Goal: Task Accomplishment & Management: Complete application form

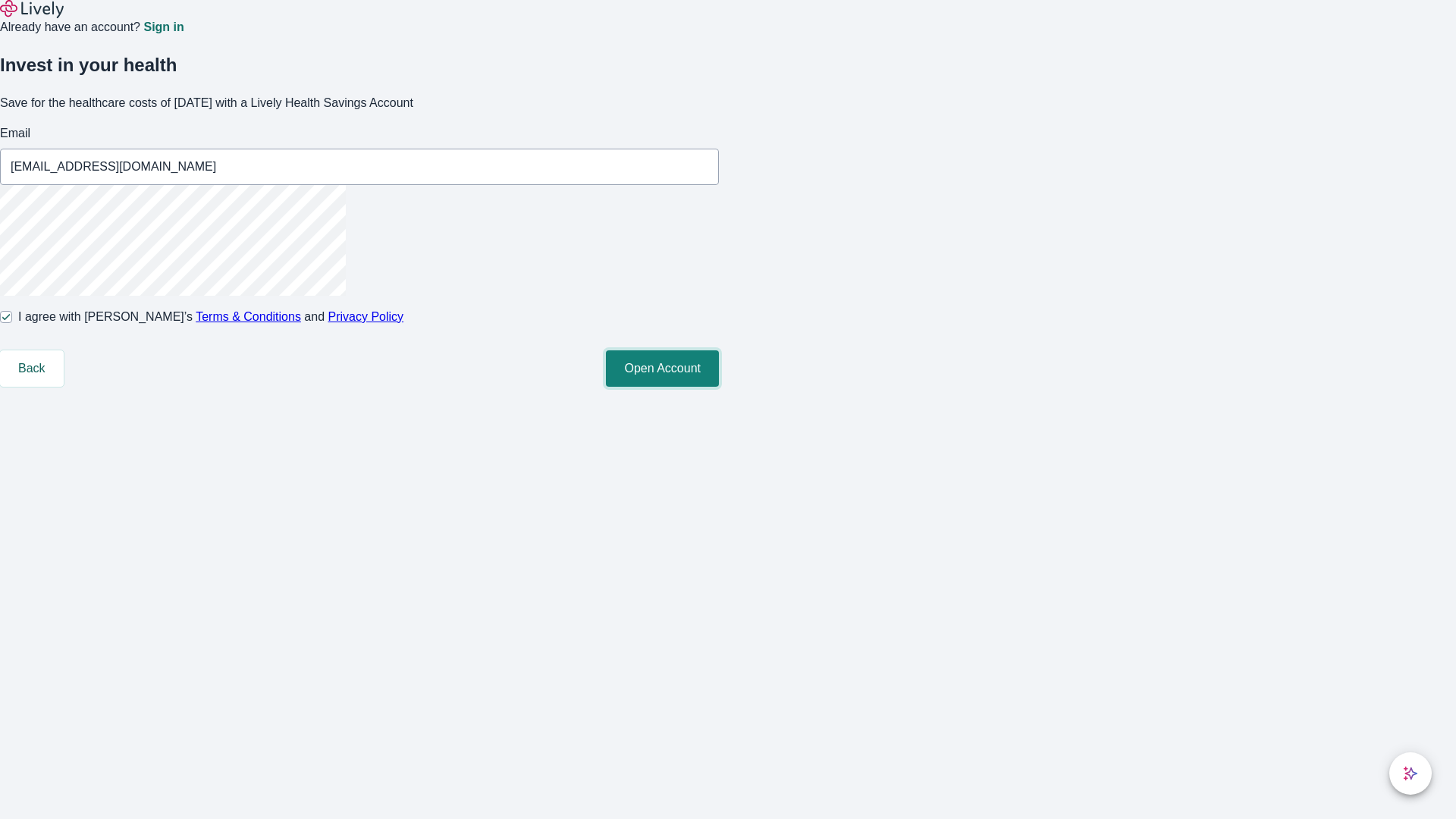
click at [719, 386] on button "Open Account" at bounding box center [662, 368] width 113 height 37
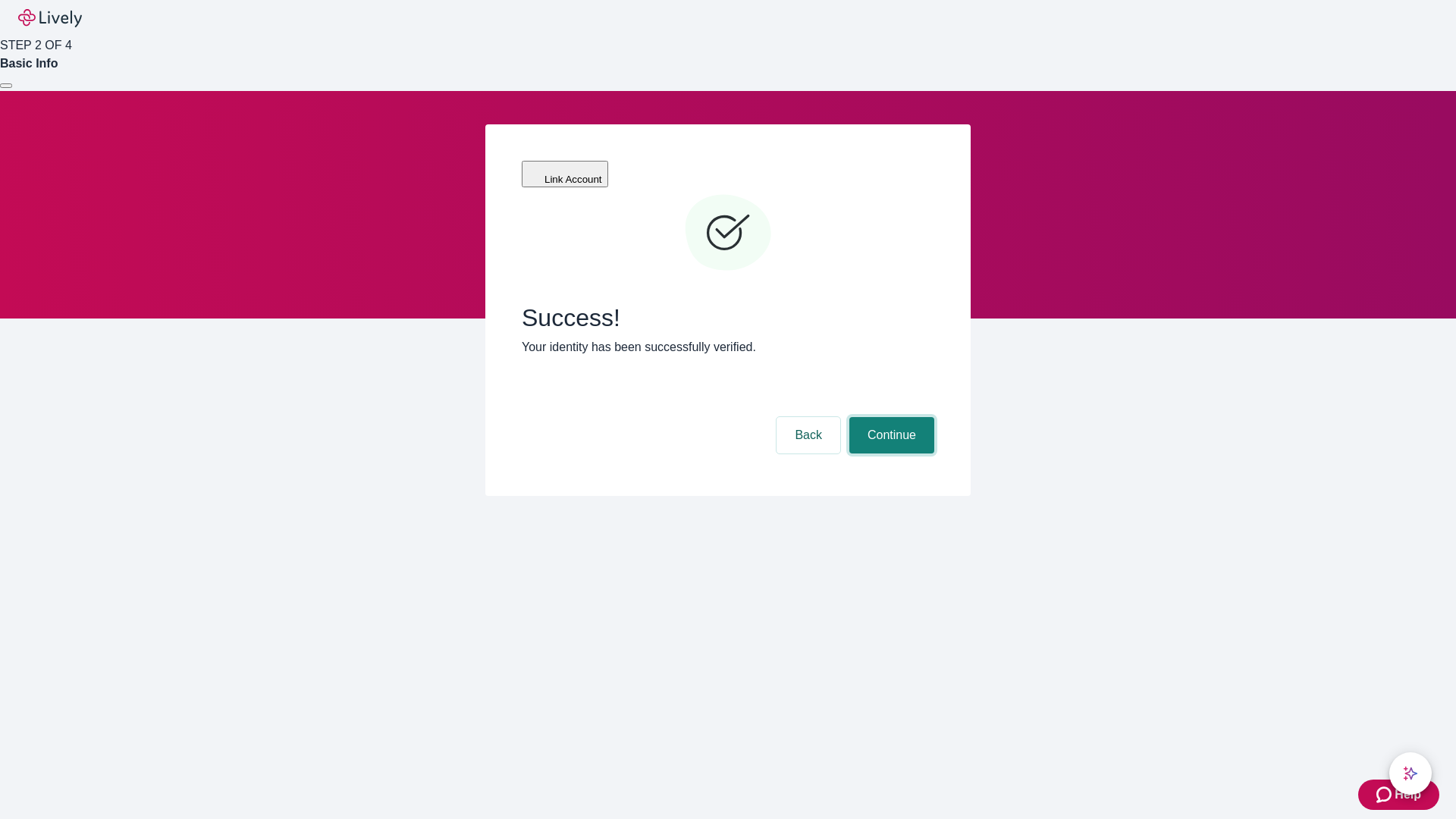
click at [890, 417] on button "Continue" at bounding box center [891, 435] width 85 height 37
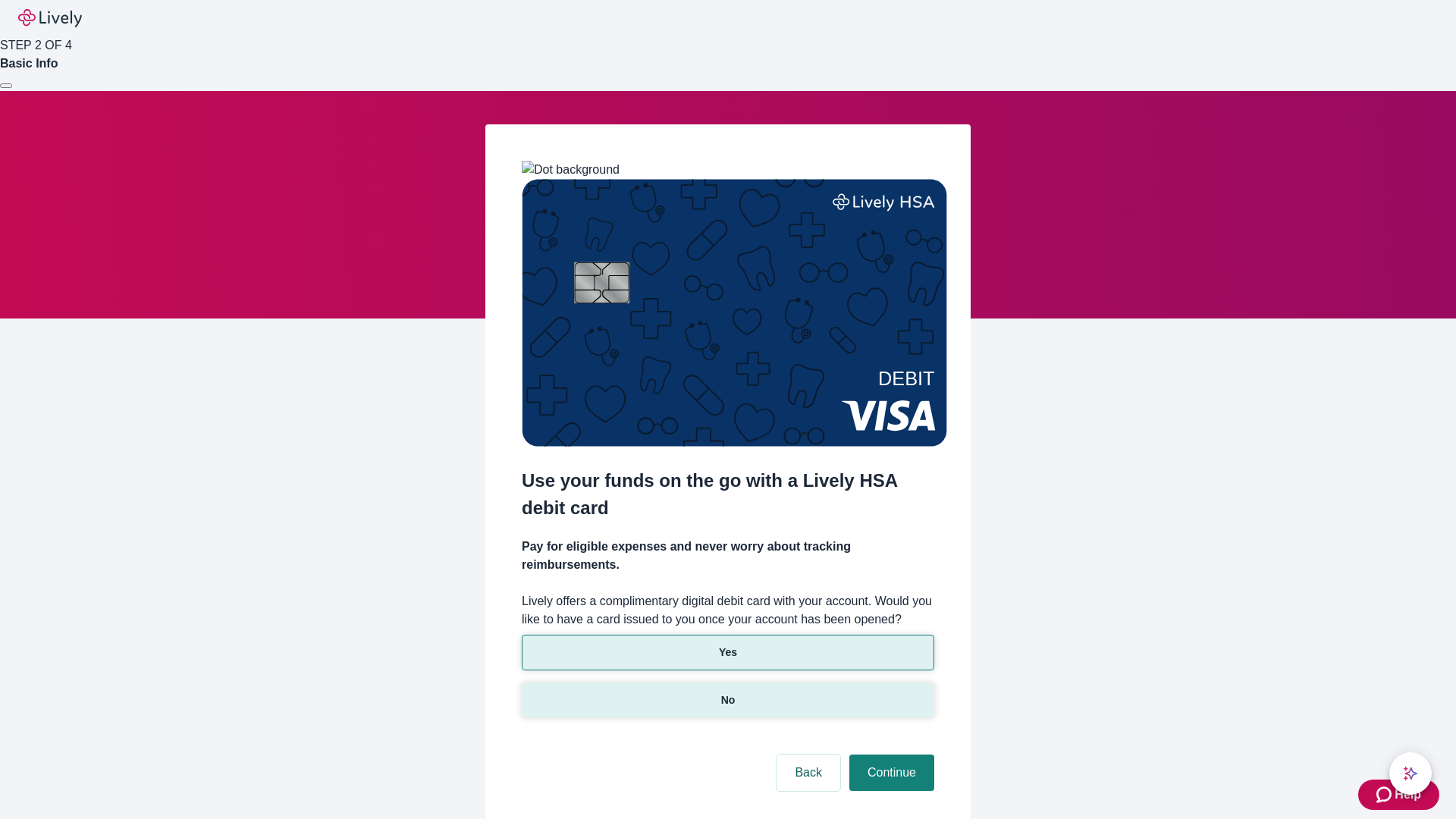
click at [727, 692] on p "No" at bounding box center [728, 700] width 14 height 16
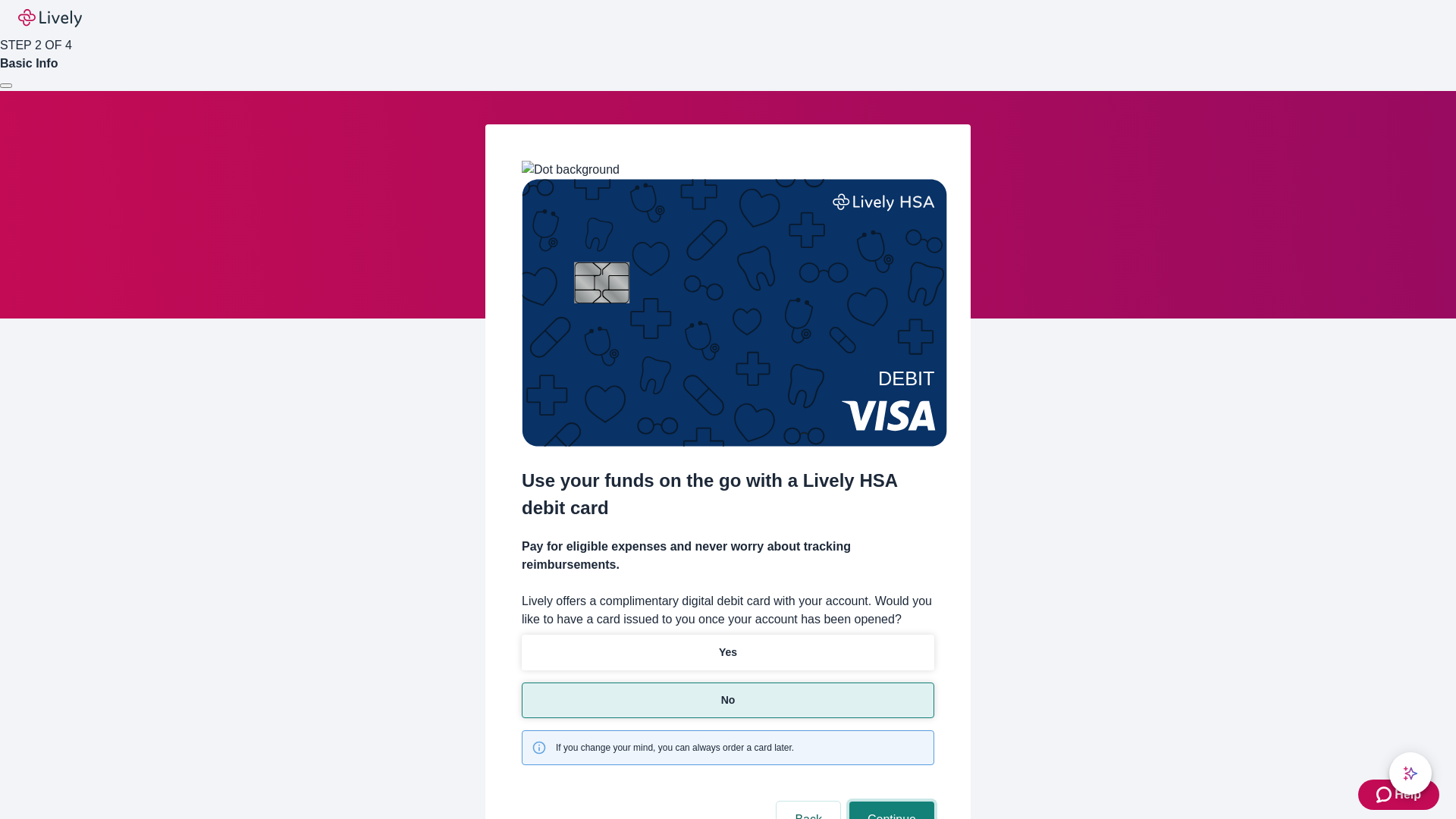
click at [890, 801] on button "Continue" at bounding box center [891, 819] width 85 height 37
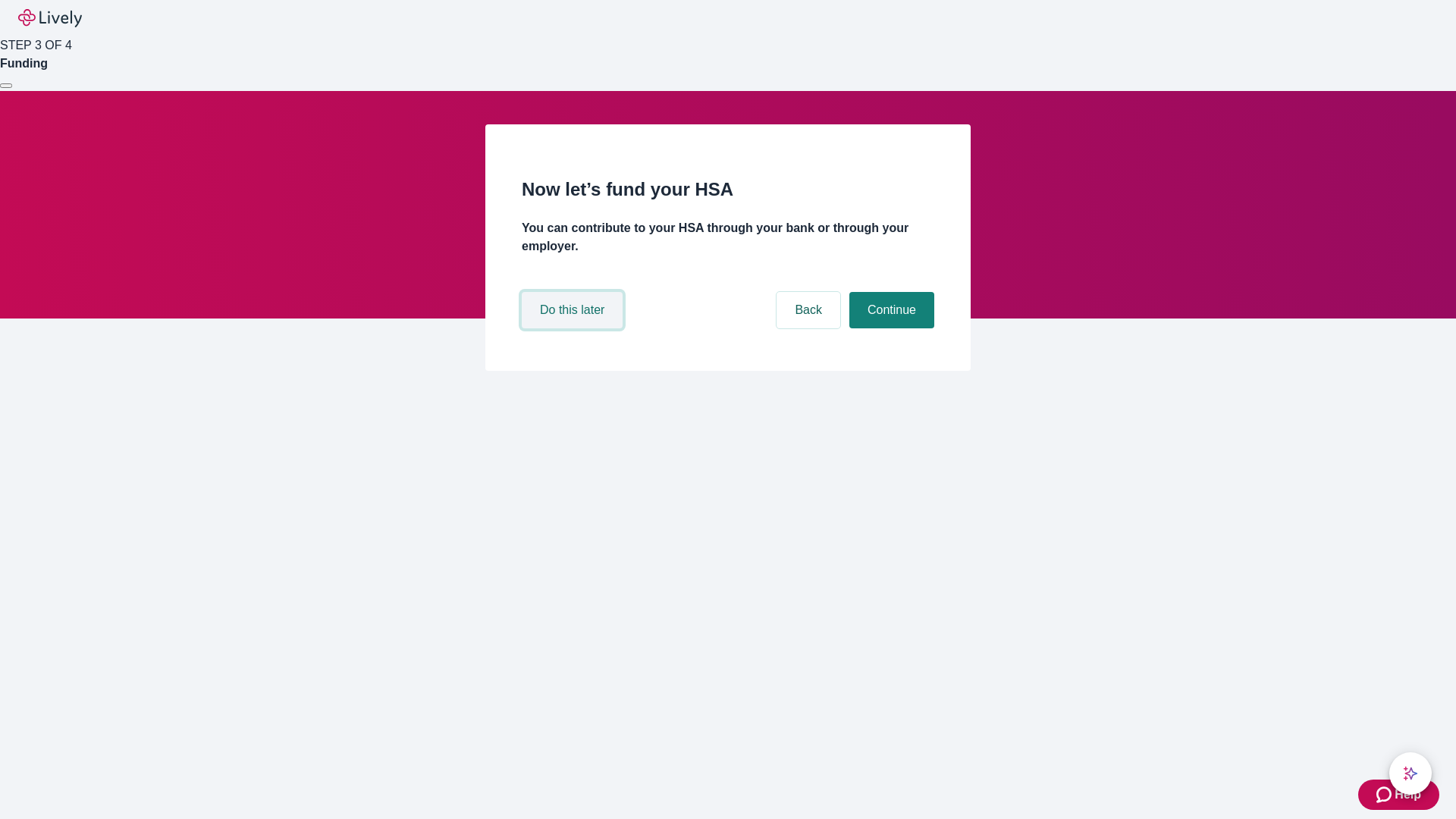
click at [574, 329] on button "Do this later" at bounding box center [572, 310] width 101 height 37
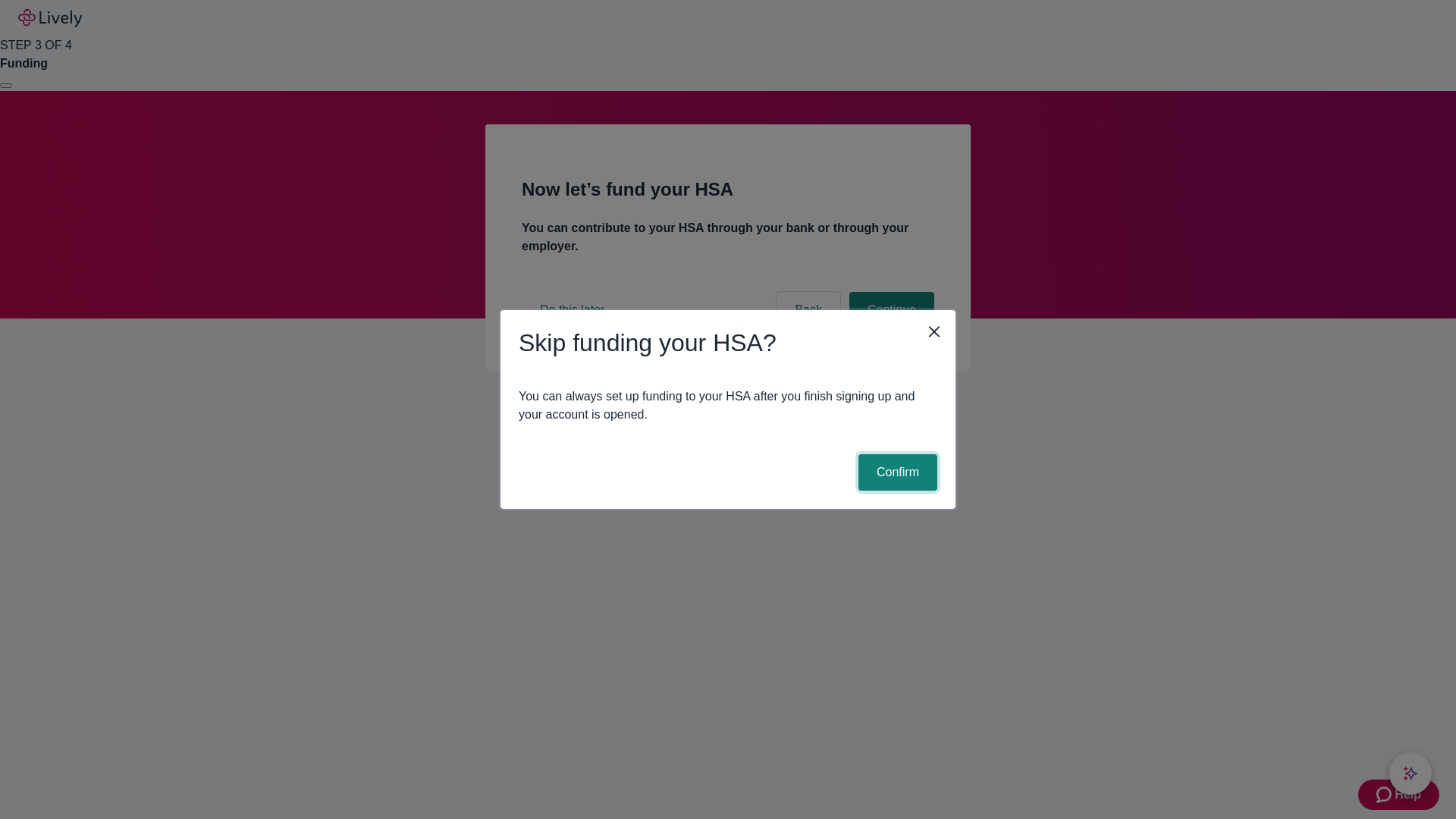
click at [895, 472] on button "Confirm" at bounding box center [897, 472] width 79 height 37
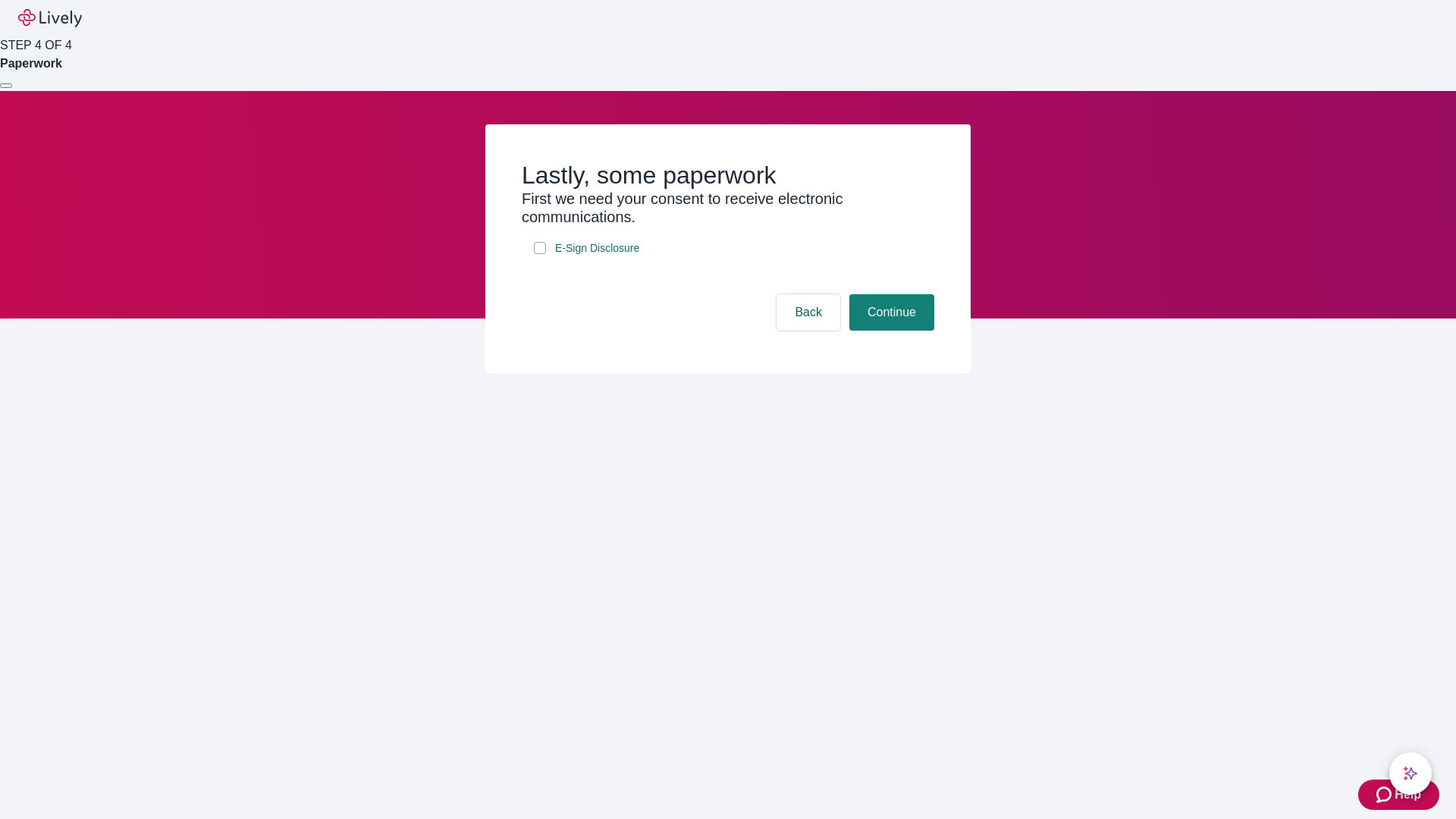
click at [540, 254] on input "E-Sign Disclosure" at bounding box center [540, 248] width 13 height 13
checkbox input "true"
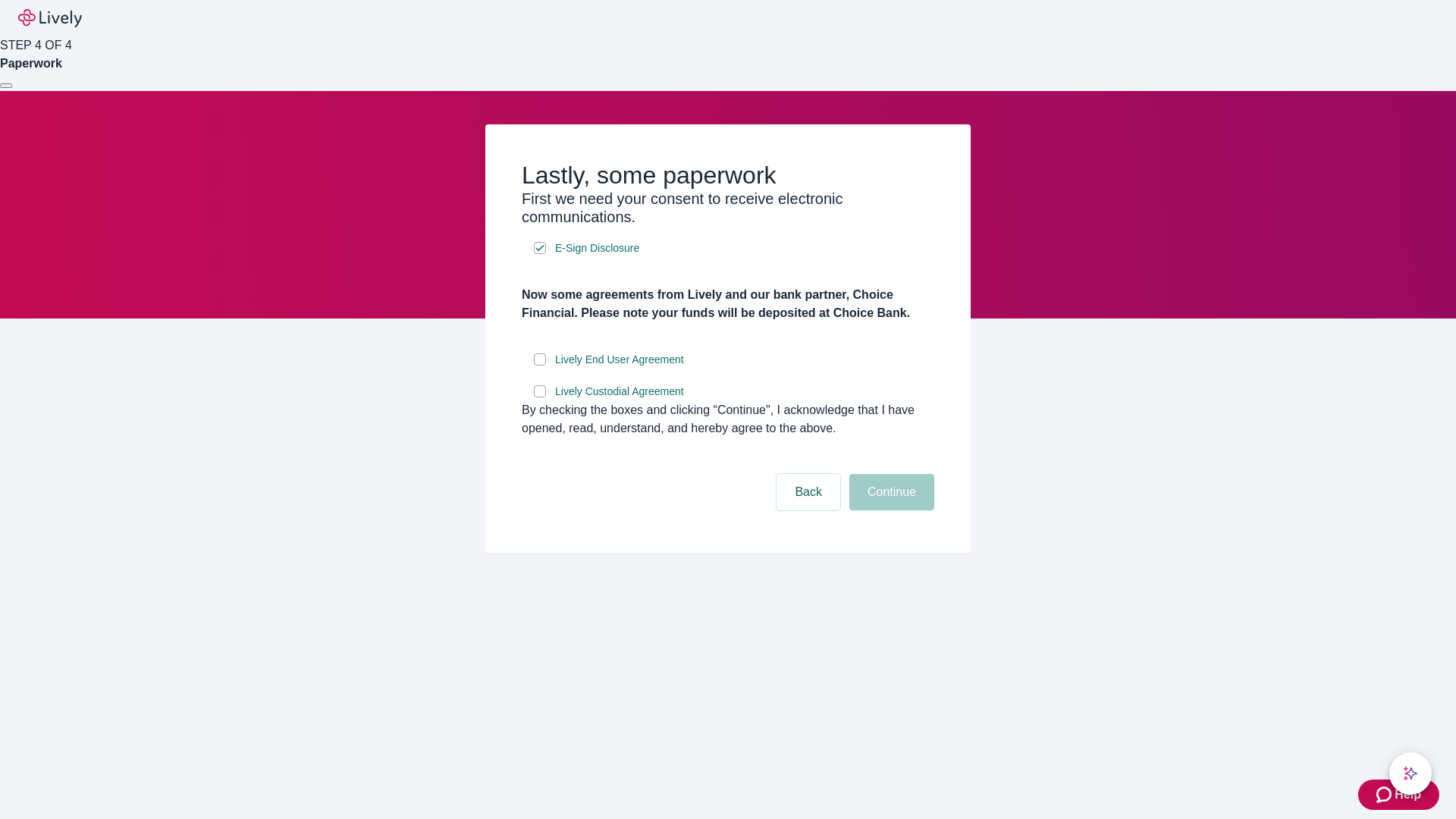
click at [540, 365] on input "Lively End User Agreement" at bounding box center [540, 360] width 13 height 13
checkbox input "true"
click at [540, 397] on input "Lively Custodial Agreement" at bounding box center [540, 391] width 13 height 13
checkbox input "true"
click at [890, 510] on button "Continue" at bounding box center [891, 492] width 85 height 37
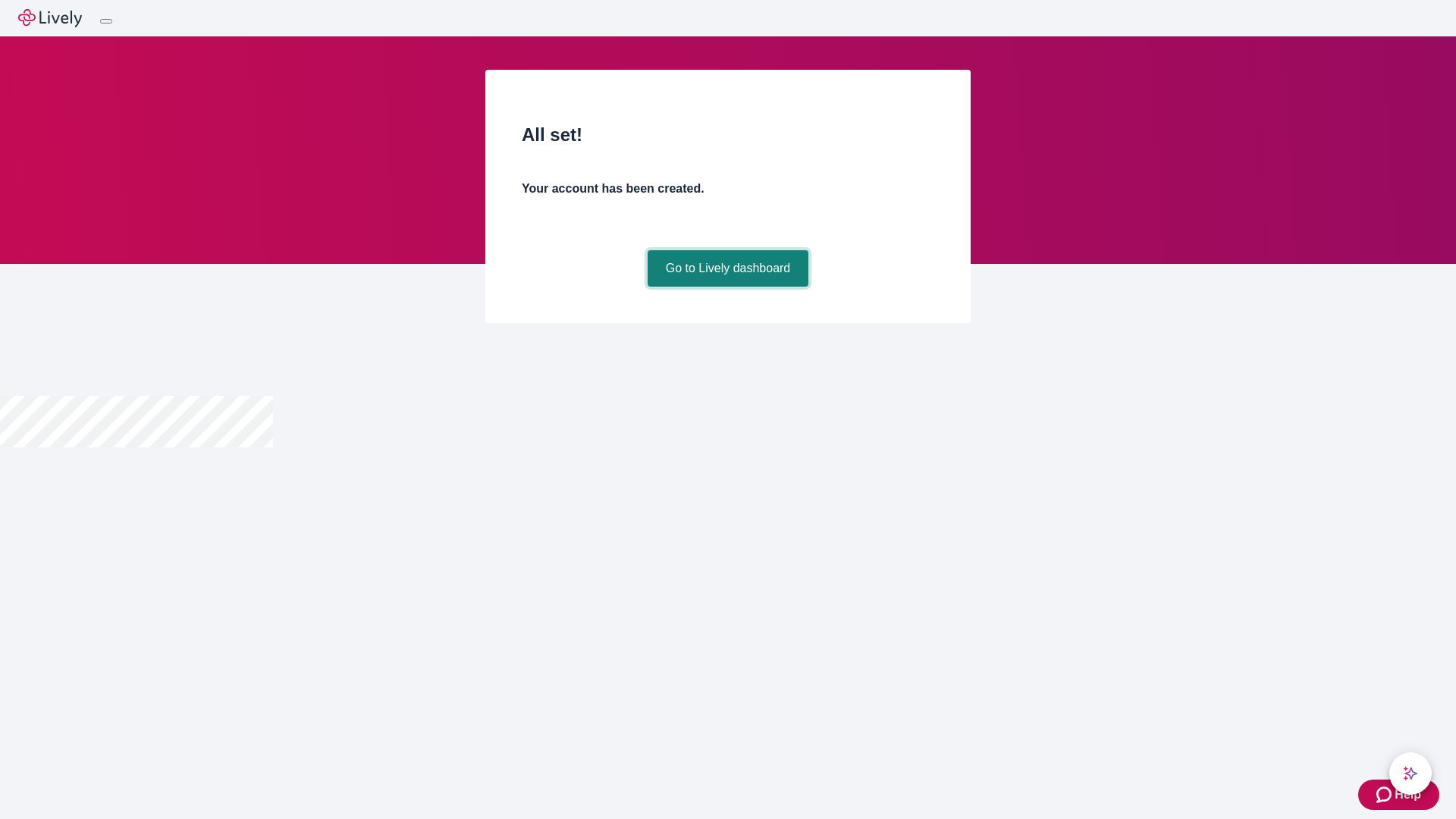
click at [727, 286] on link "Go to Lively dashboard" at bounding box center [728, 268] width 161 height 37
